Goal: Transaction & Acquisition: Purchase product/service

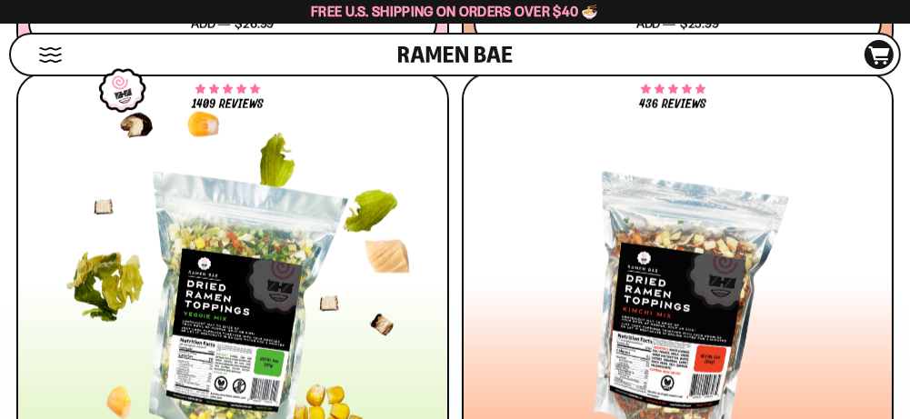
scroll to position [1667, 0]
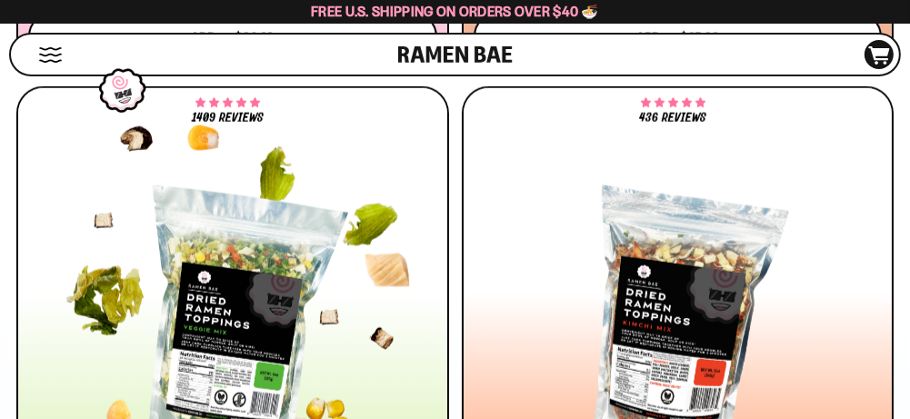
drag, startPoint x: 387, startPoint y: 306, endPoint x: 364, endPoint y: 330, distance: 32.8
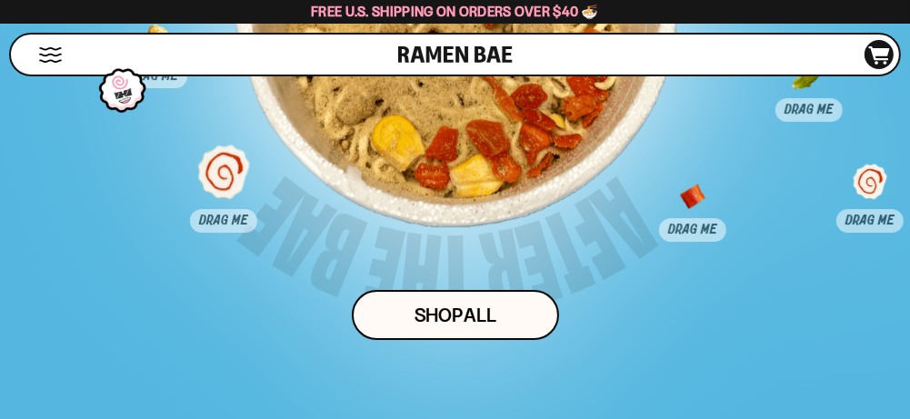
scroll to position [13945, 0]
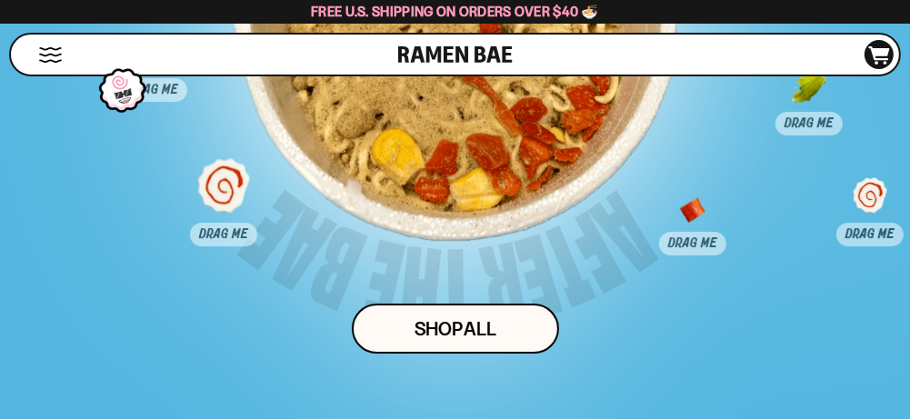
drag, startPoint x: 170, startPoint y: 158, endPoint x: 448, endPoint y: 296, distance: 310.7
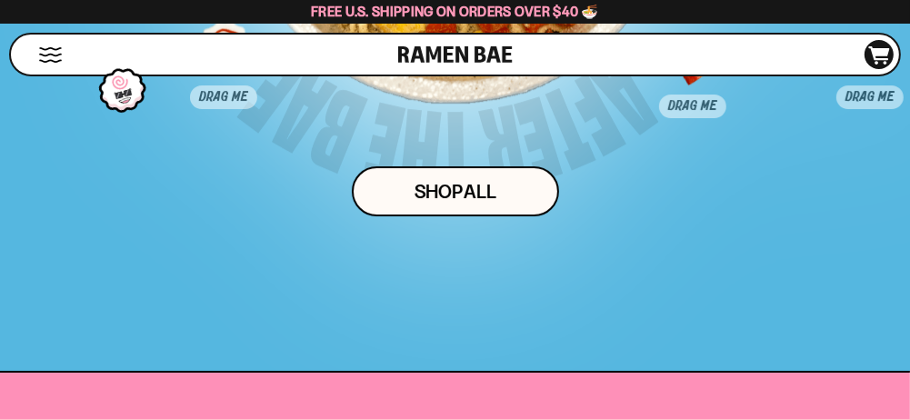
scroll to position [14097, 0]
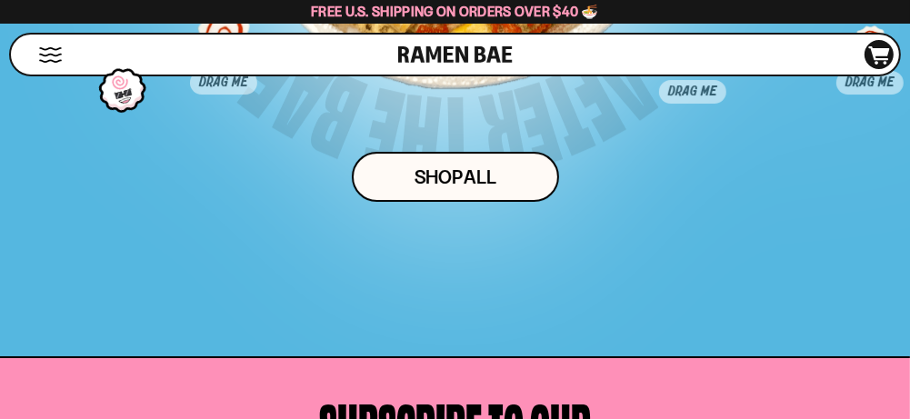
drag, startPoint x: 818, startPoint y: 126, endPoint x: 512, endPoint y: 246, distance: 328.3
drag, startPoint x: 306, startPoint y: 163, endPoint x: 314, endPoint y: 281, distance: 118.5
drag, startPoint x: 104, startPoint y: 137, endPoint x: 331, endPoint y: 170, distance: 229.7
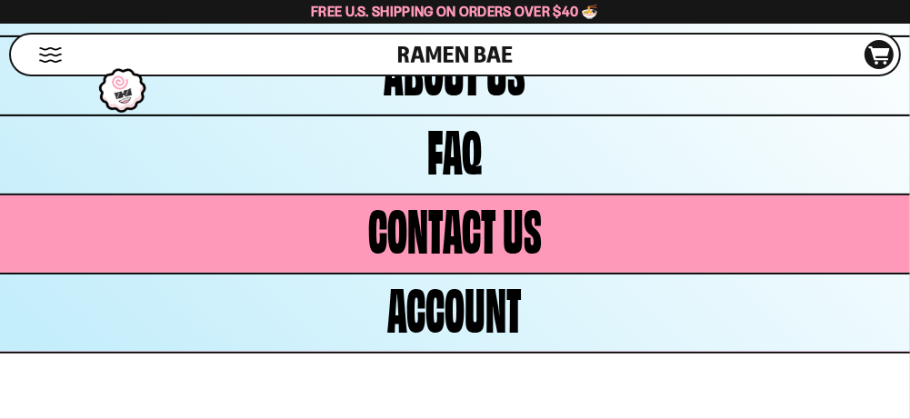
scroll to position [14983, 0]
